Goal: Use online tool/utility: Utilize a website feature to perform a specific function

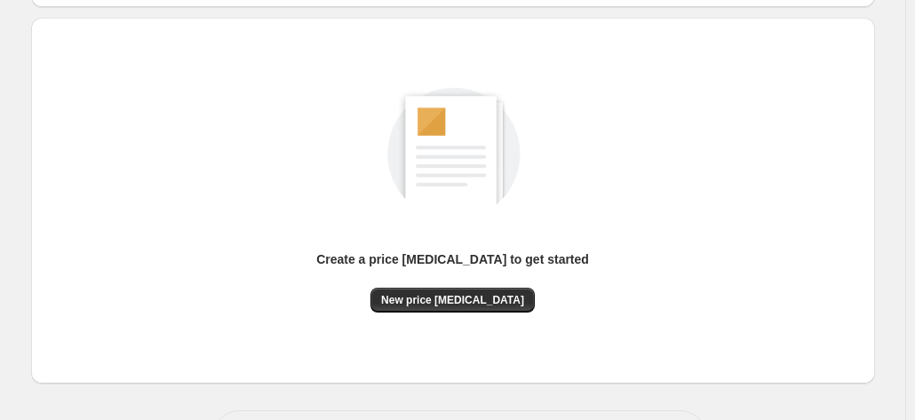
scroll to position [178, 0]
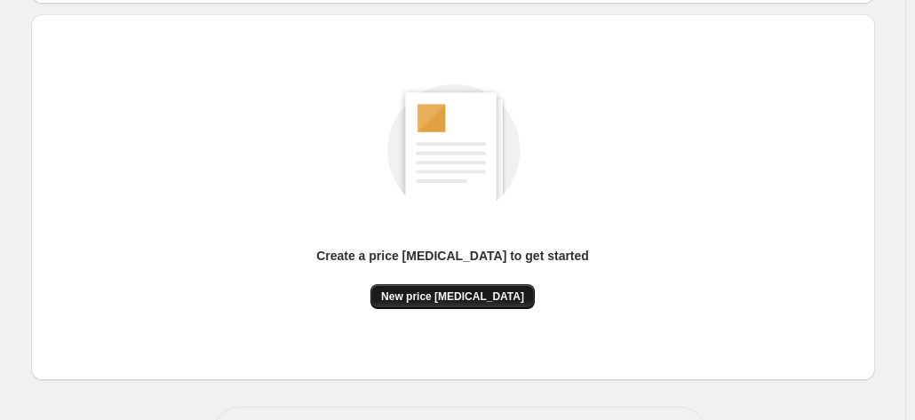
click at [443, 304] on button "New price [MEDICAL_DATA]" at bounding box center [453, 296] width 164 height 25
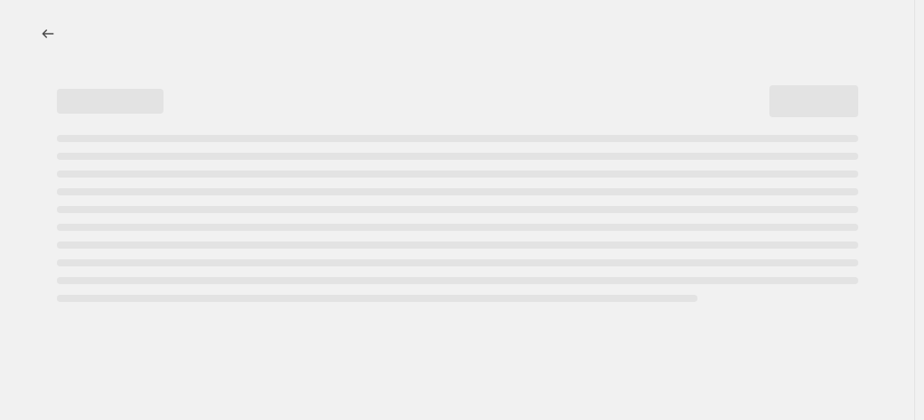
select select "percentage"
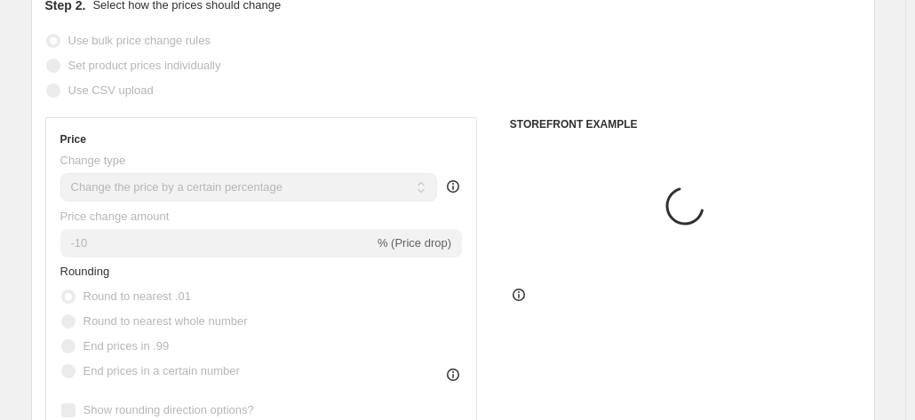
scroll to position [355, 0]
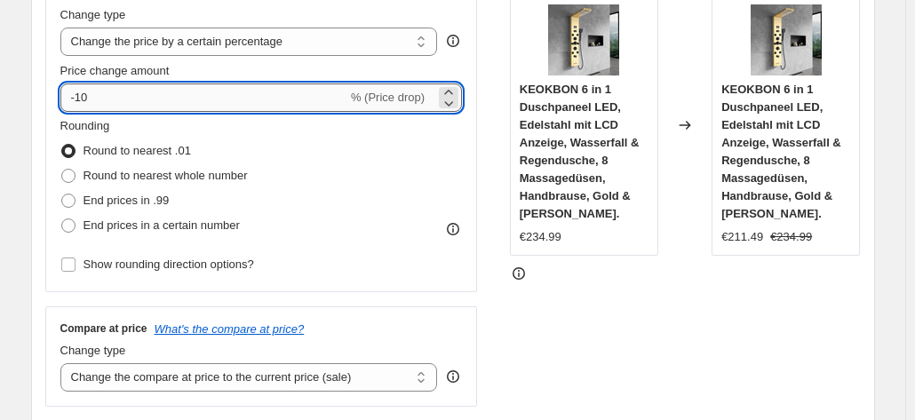
click at [124, 99] on input "-10" at bounding box center [203, 98] width 287 height 28
type input "-1"
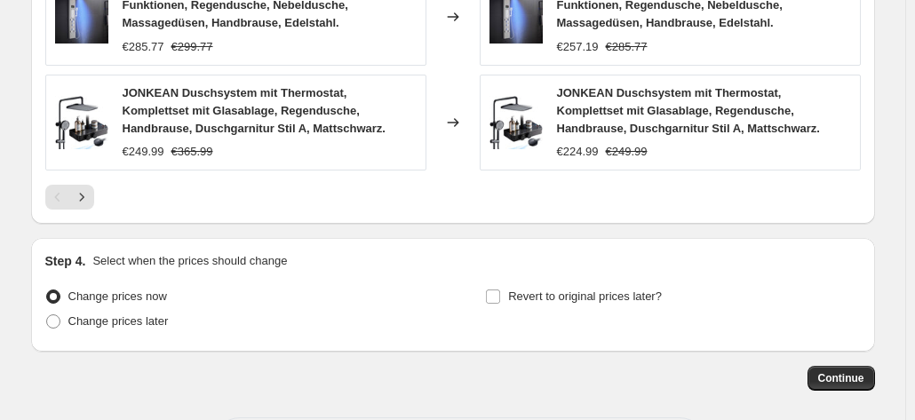
scroll to position [1469, 0]
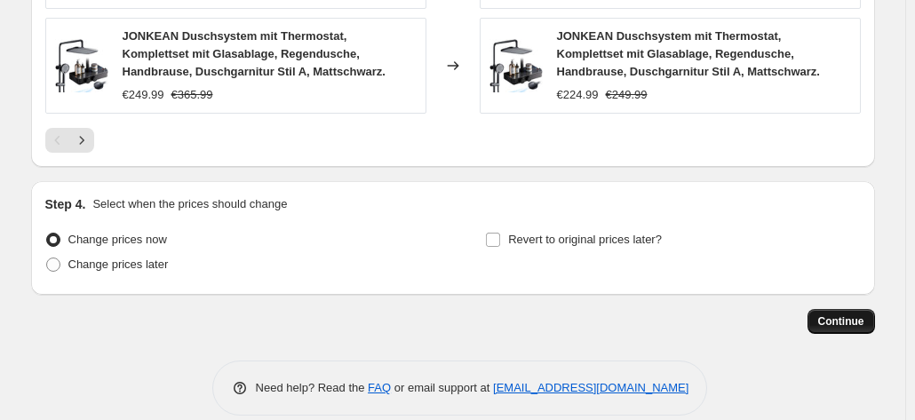
type input "-35"
click at [849, 315] on span "Continue" at bounding box center [841, 322] width 46 height 14
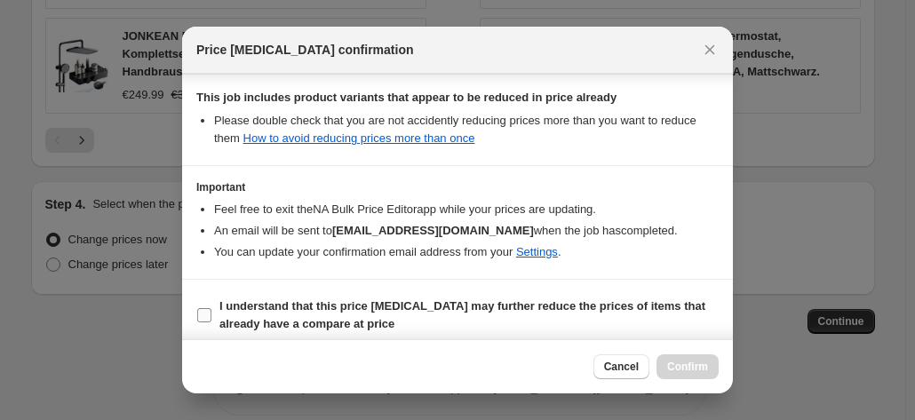
scroll to position [324, 0]
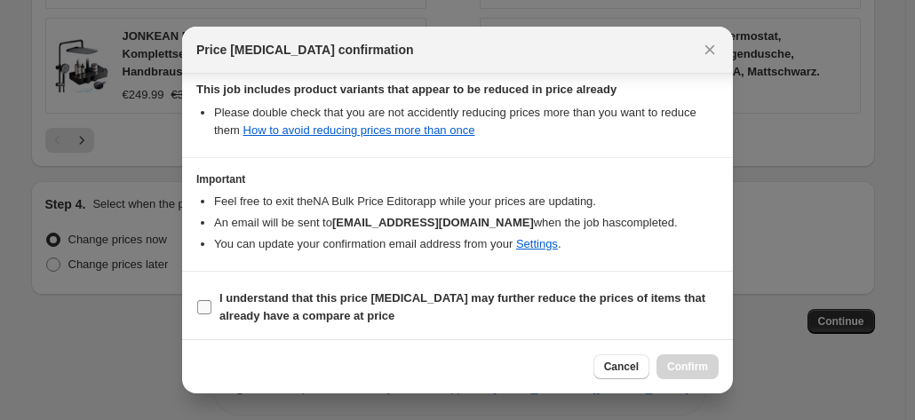
click at [490, 301] on b "I understand that this price [MEDICAL_DATA] may further reduce the prices of it…" at bounding box center [462, 306] width 486 height 31
click at [211, 301] on input "I understand that this price [MEDICAL_DATA] may further reduce the prices of it…" at bounding box center [204, 307] width 14 height 14
checkbox input "true"
click at [682, 374] on button "Confirm" at bounding box center [688, 367] width 62 height 25
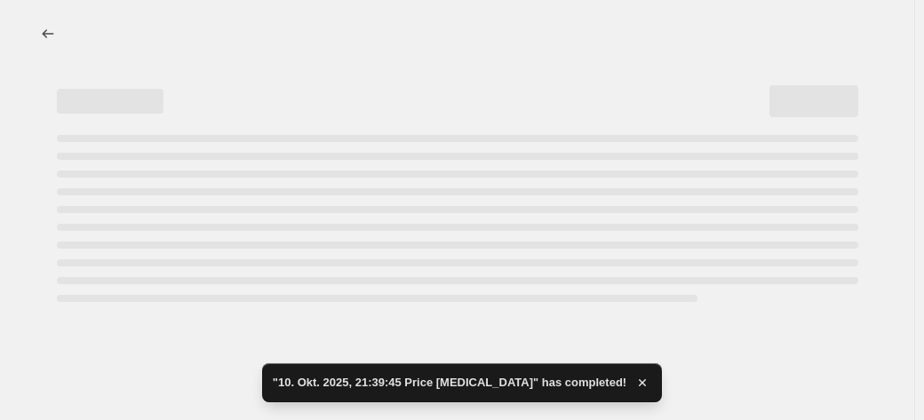
select select "percentage"
